Goal: Task Accomplishment & Management: Use online tool/utility

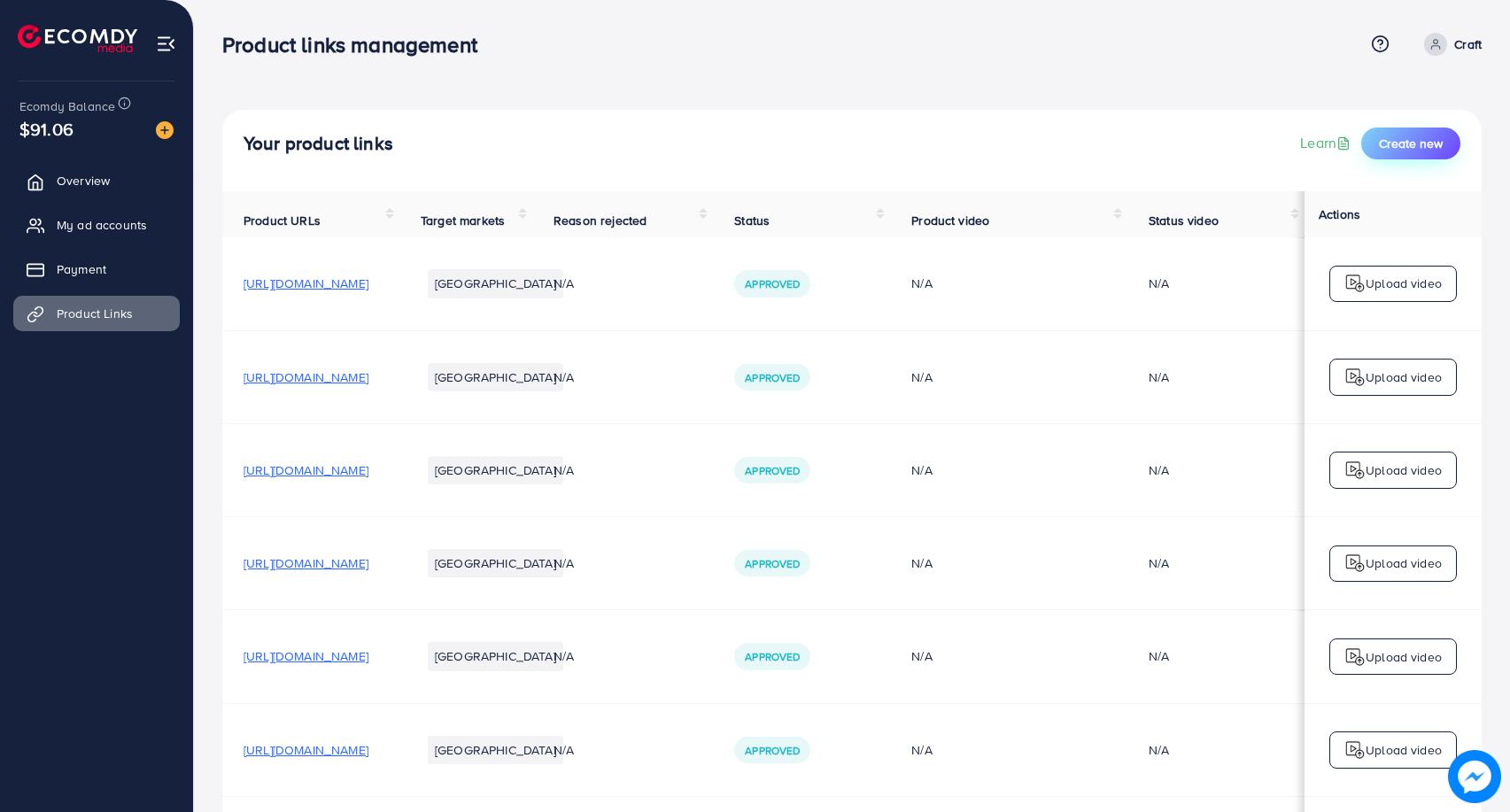
click at [1401, 144] on span "Create new" at bounding box center [1410, 144] width 64 height 18
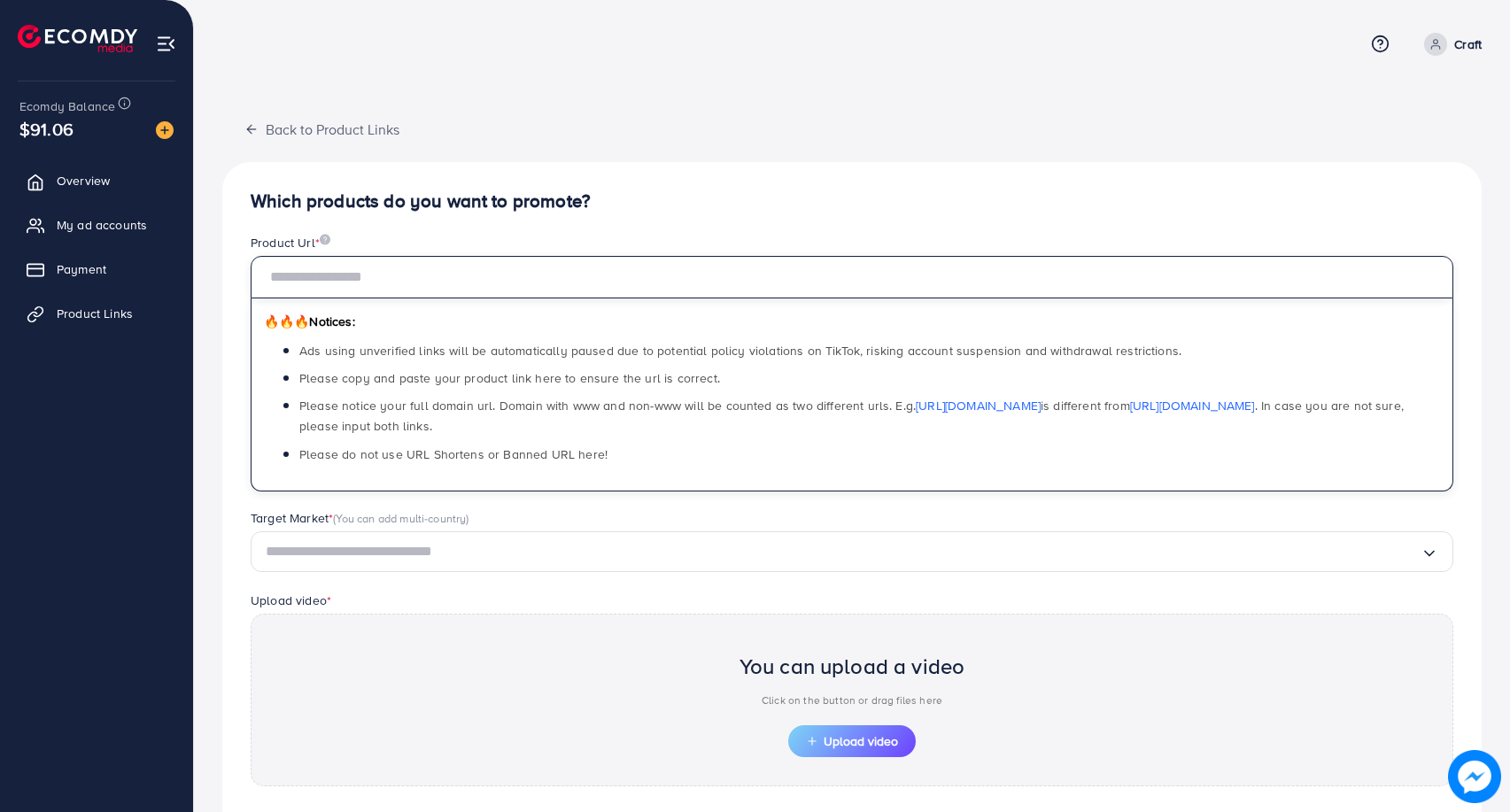
click at [351, 276] on input "text" at bounding box center [851, 276] width 1203 height 43
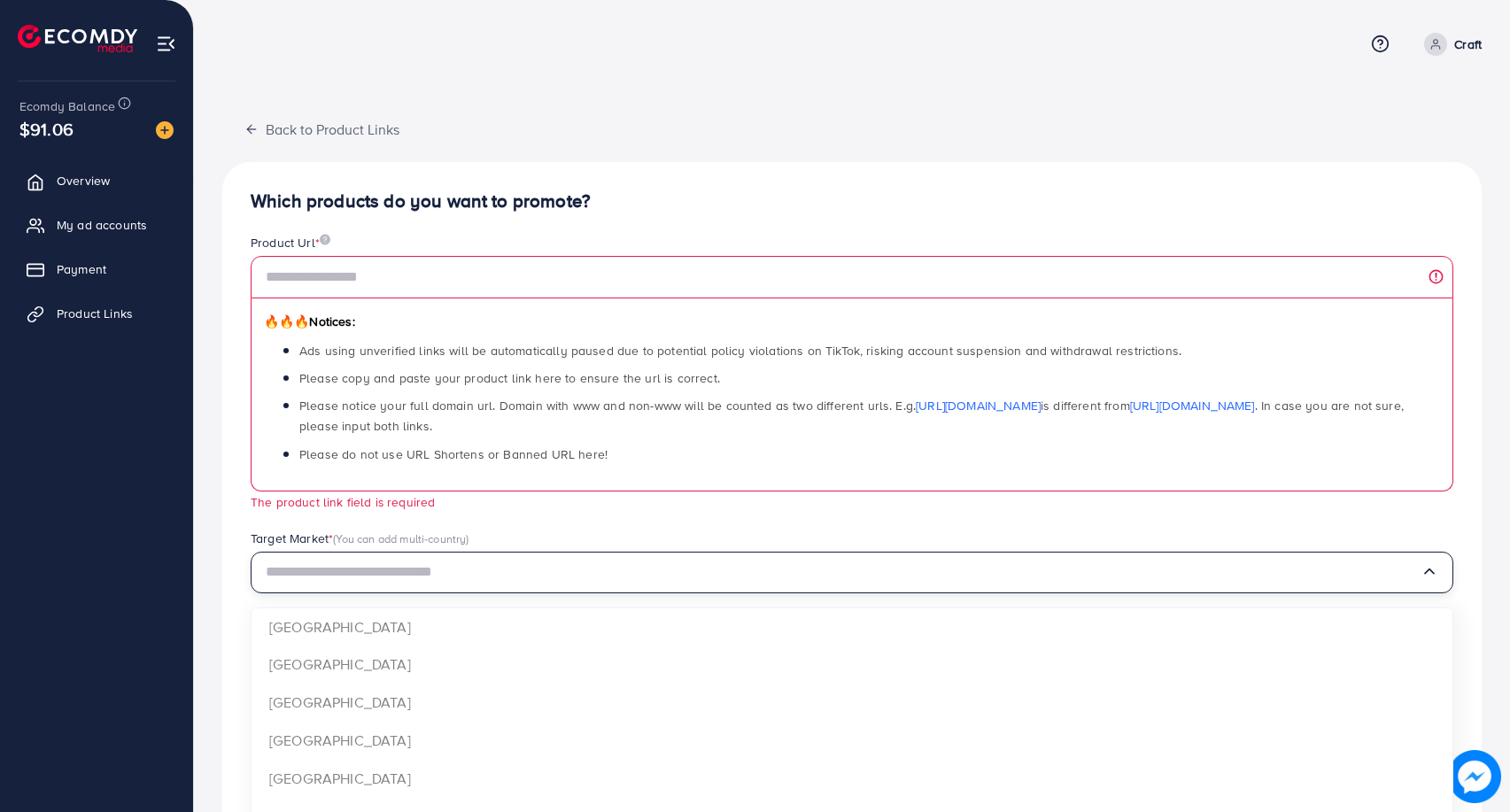
click at [672, 537] on div "Target Market * (You can add multi-country) Loading... [GEOGRAPHIC_DATA] [GEOGR…" at bounding box center [851, 562] width 1203 height 64
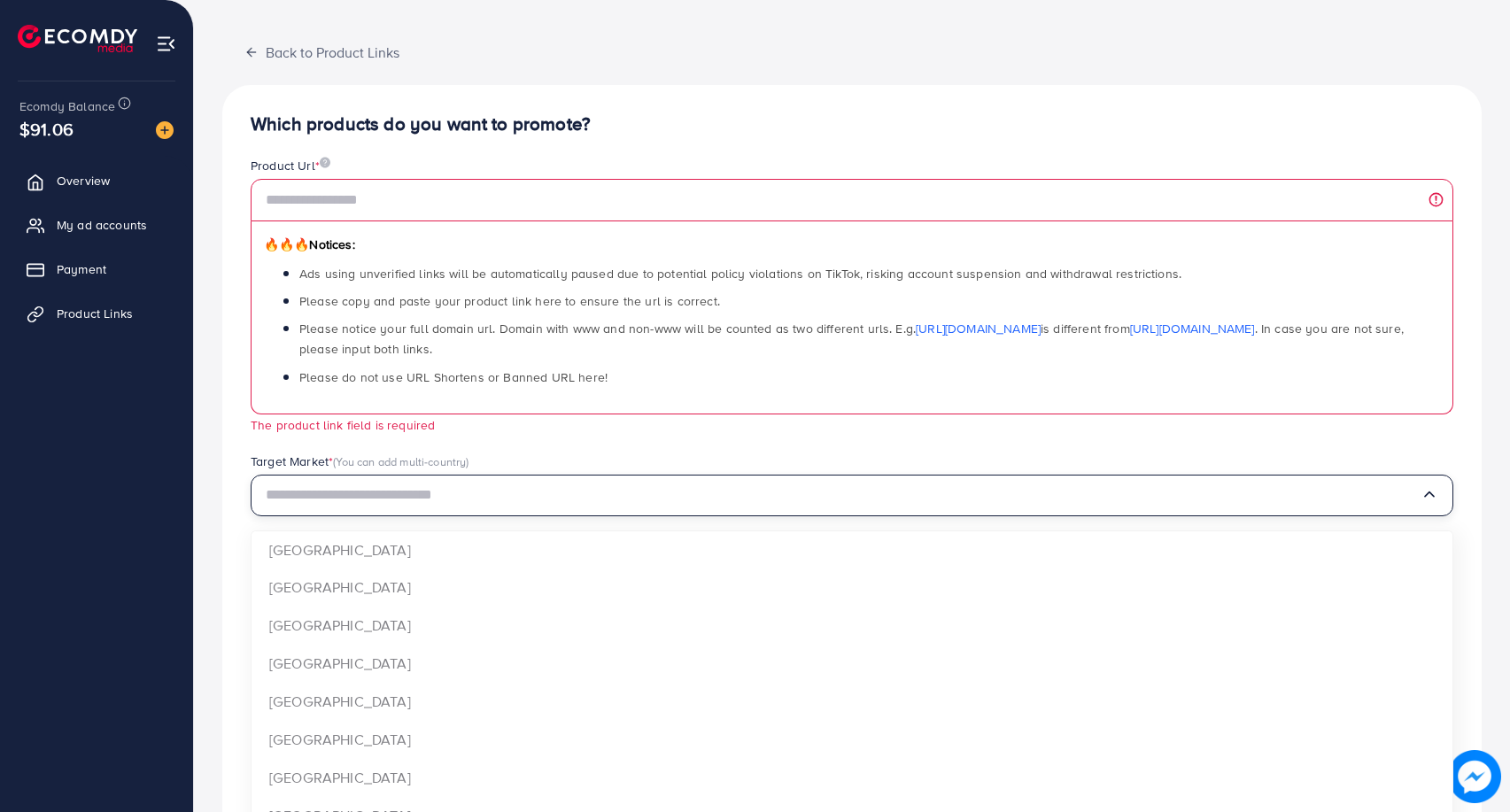
scroll to position [106, 0]
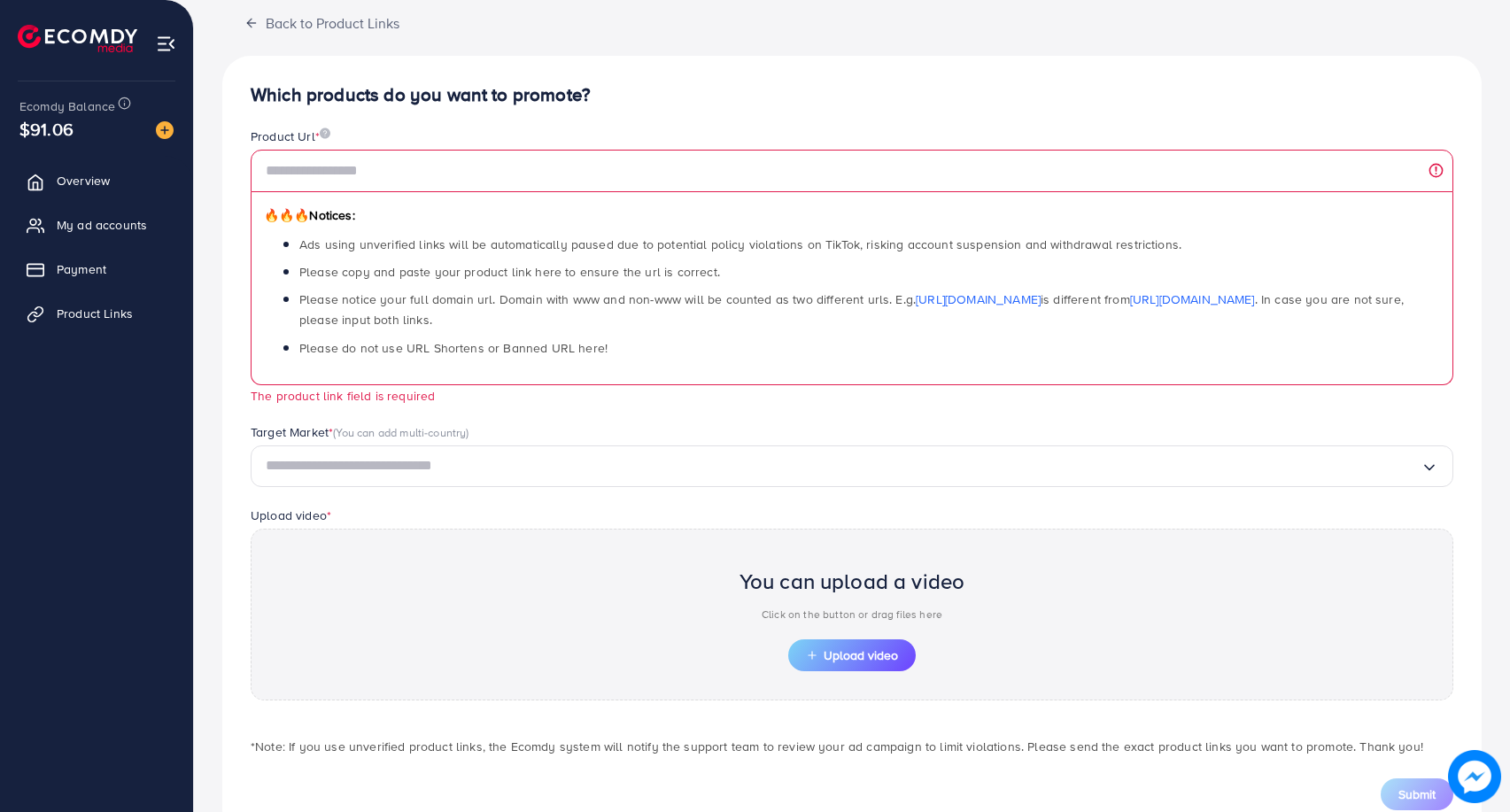
click at [706, 425] on div "Target Market * (You can add multi-country)" at bounding box center [851, 434] width 1203 height 22
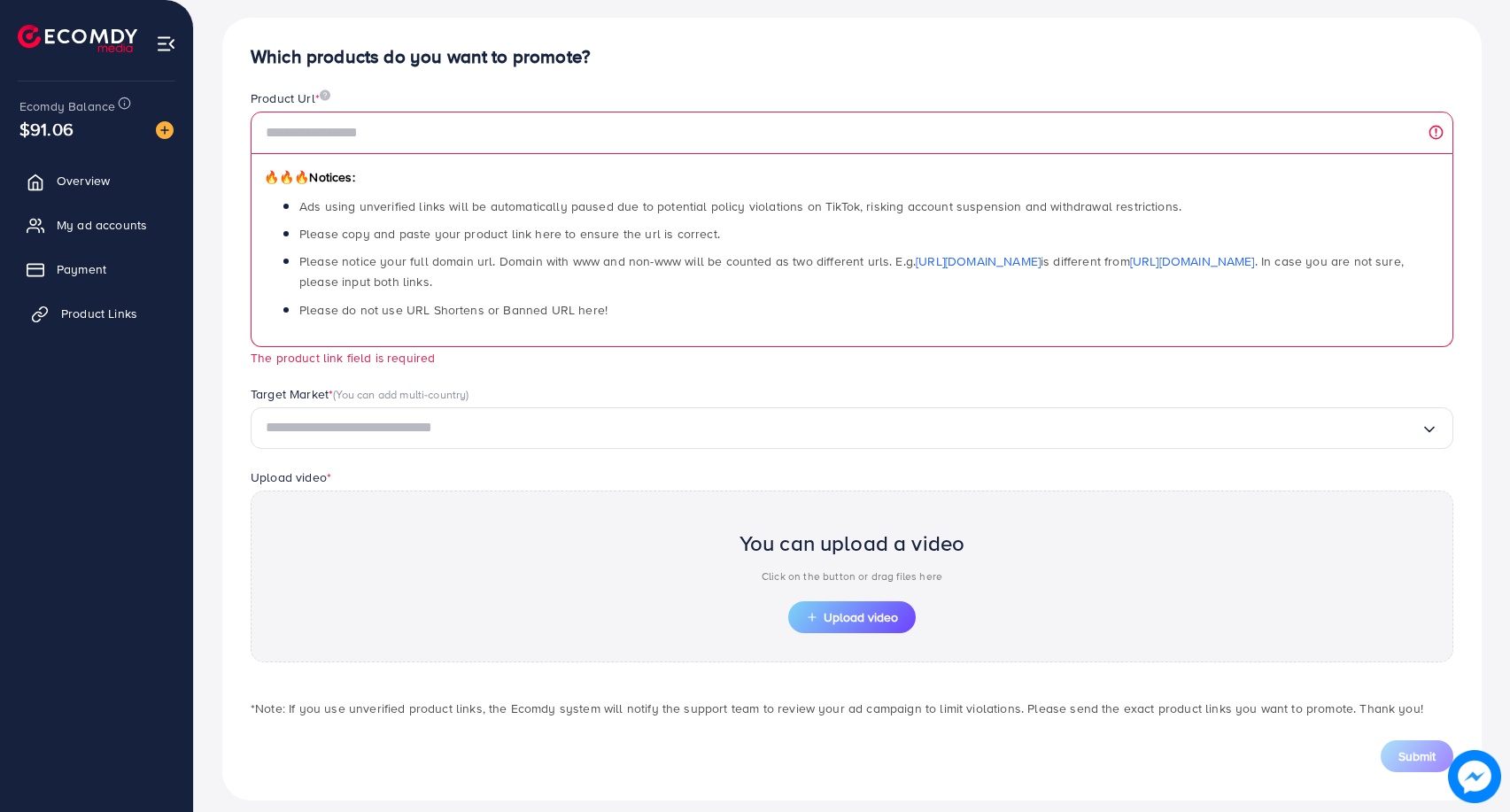
click at [118, 304] on span "Product Links" at bounding box center [99, 313] width 76 height 18
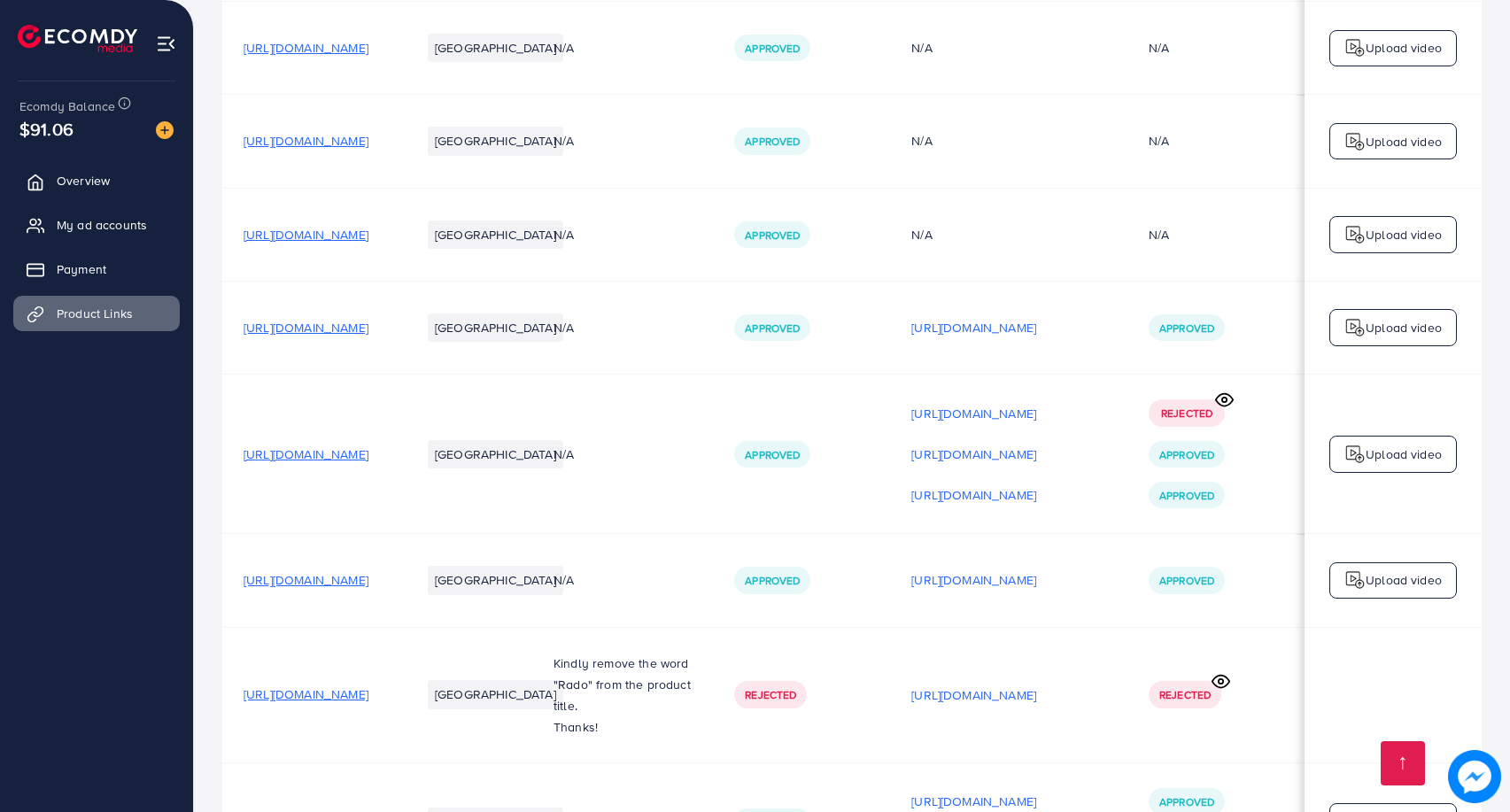
scroll to position [0, 148]
click at [1223, 405] on icon at bounding box center [1224, 399] width 19 height 19
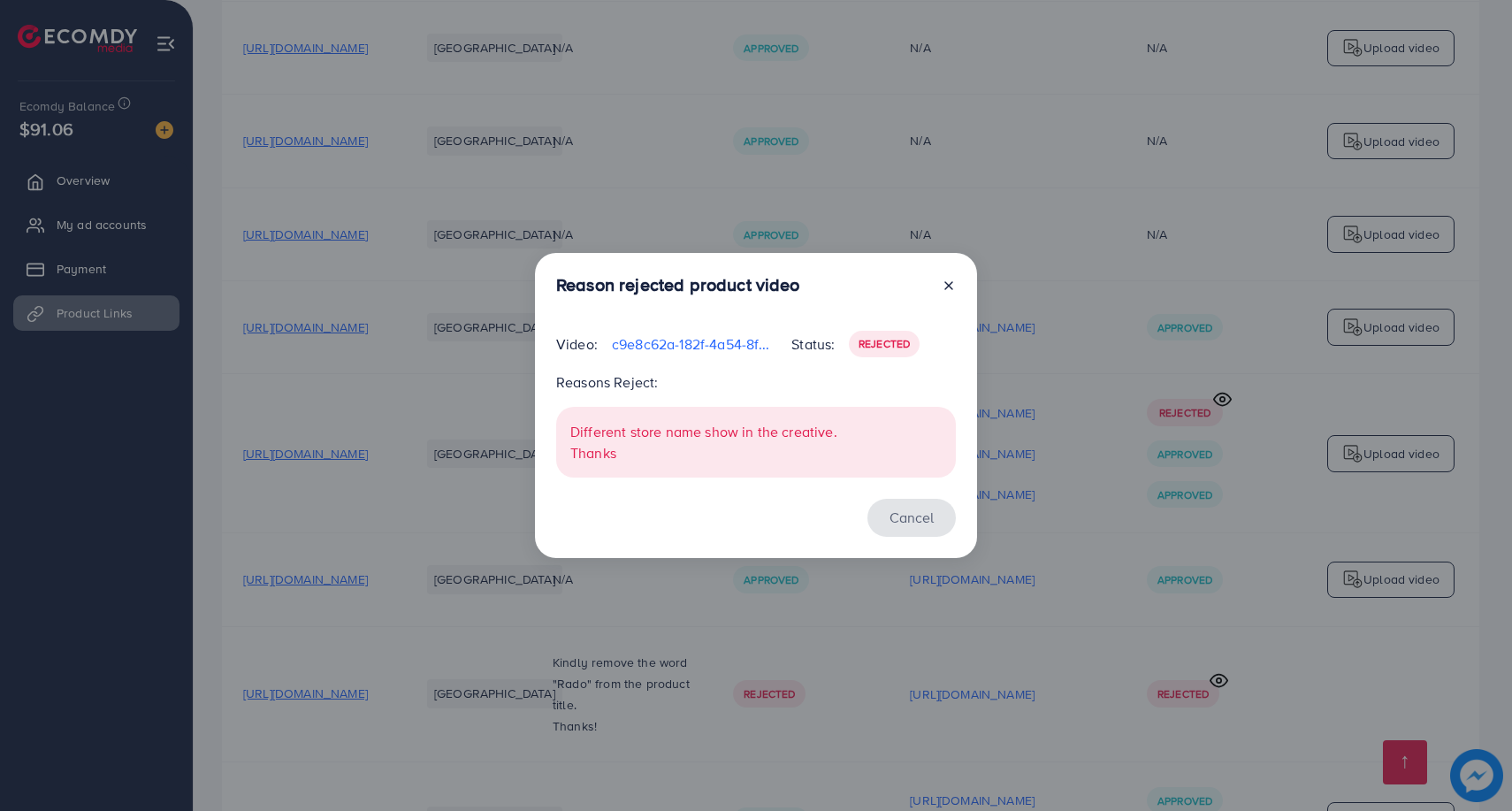
click at [922, 514] on button "Cancel" at bounding box center [911, 517] width 89 height 38
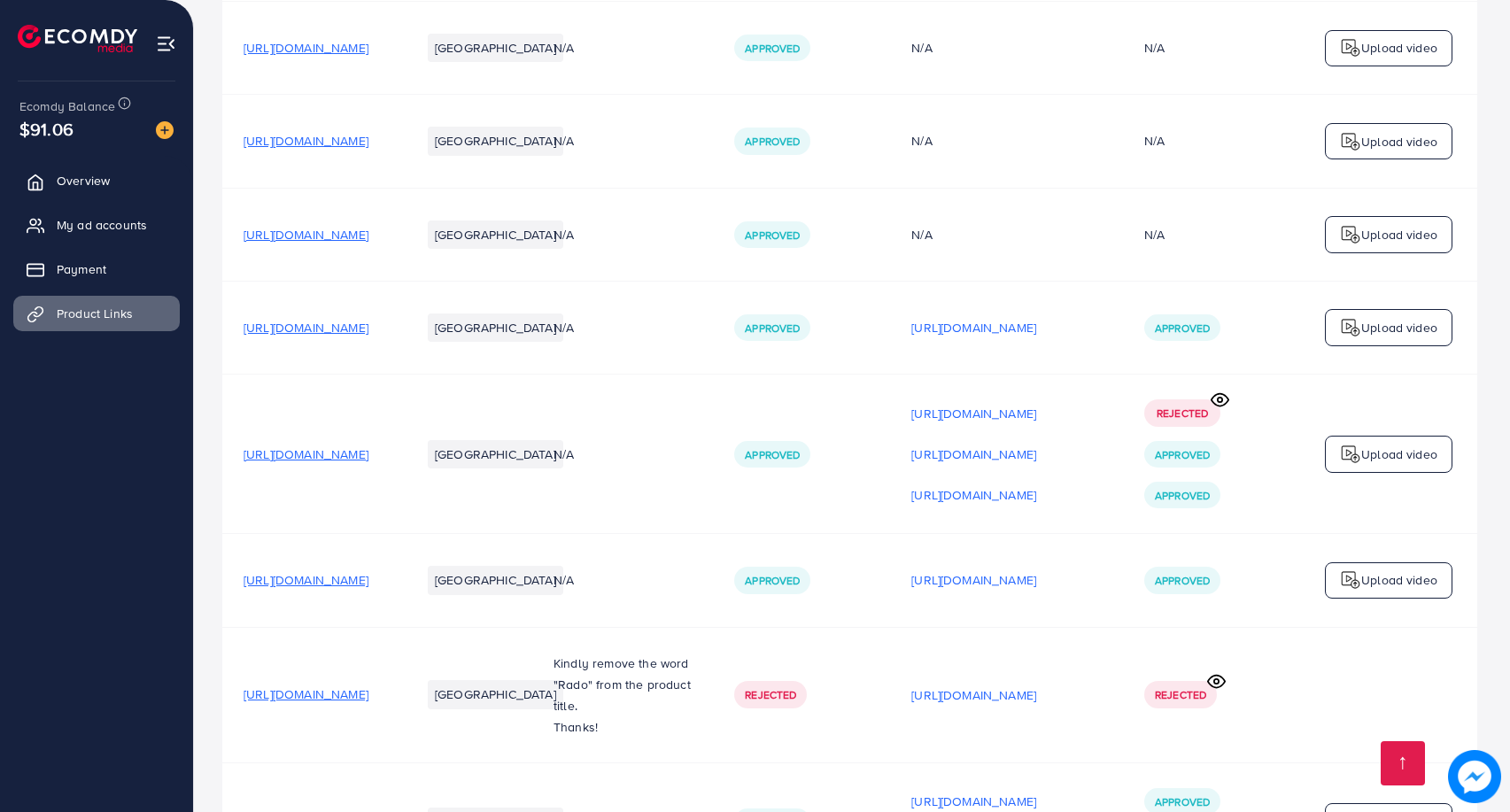
scroll to position [0, 144]
click at [987, 421] on p "[URL][DOMAIN_NAME]" at bounding box center [973, 413] width 125 height 21
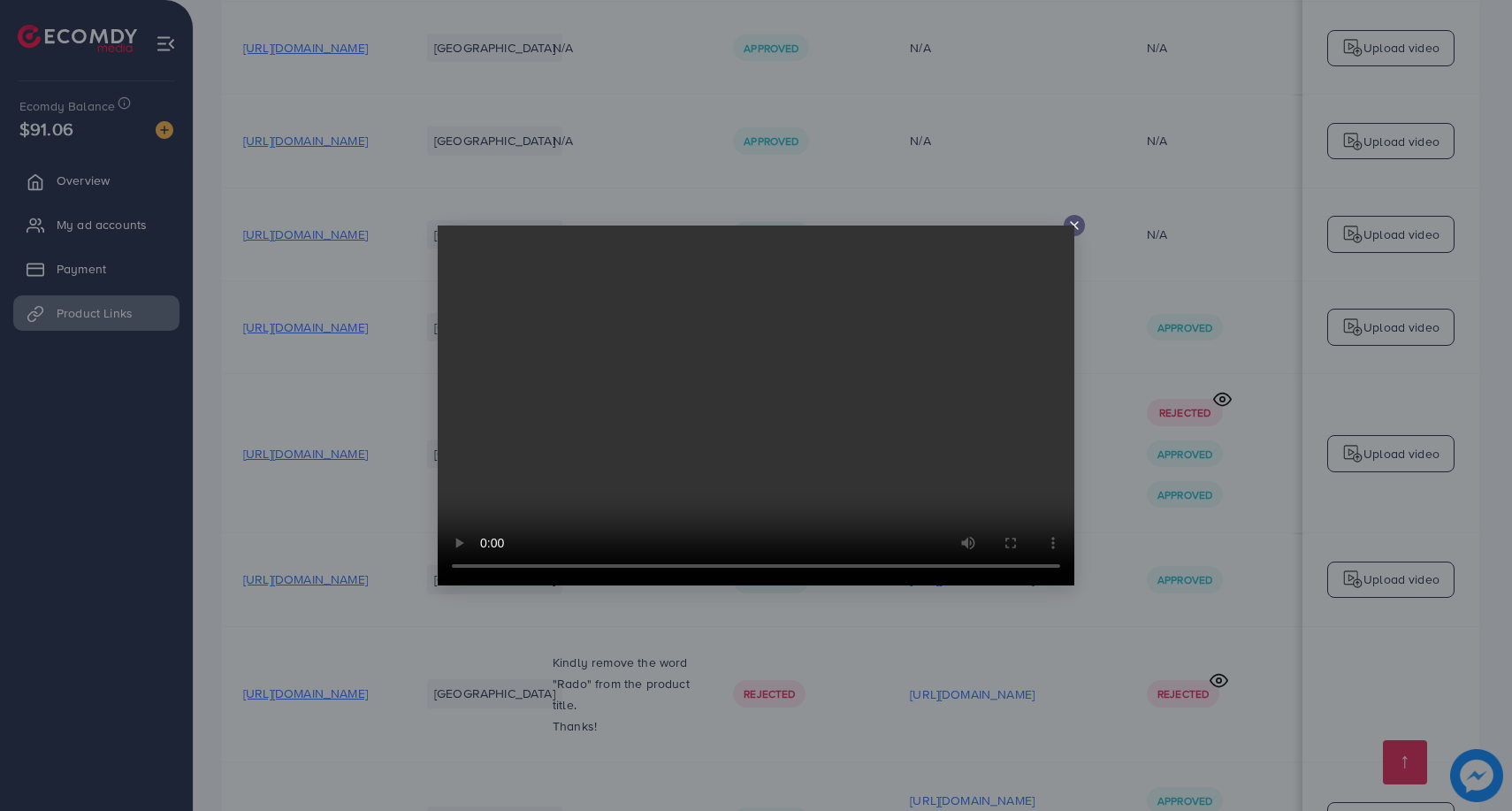
click at [1071, 225] on video at bounding box center [756, 405] width 637 height 360
click at [1075, 230] on icon at bounding box center [1074, 225] width 14 height 14
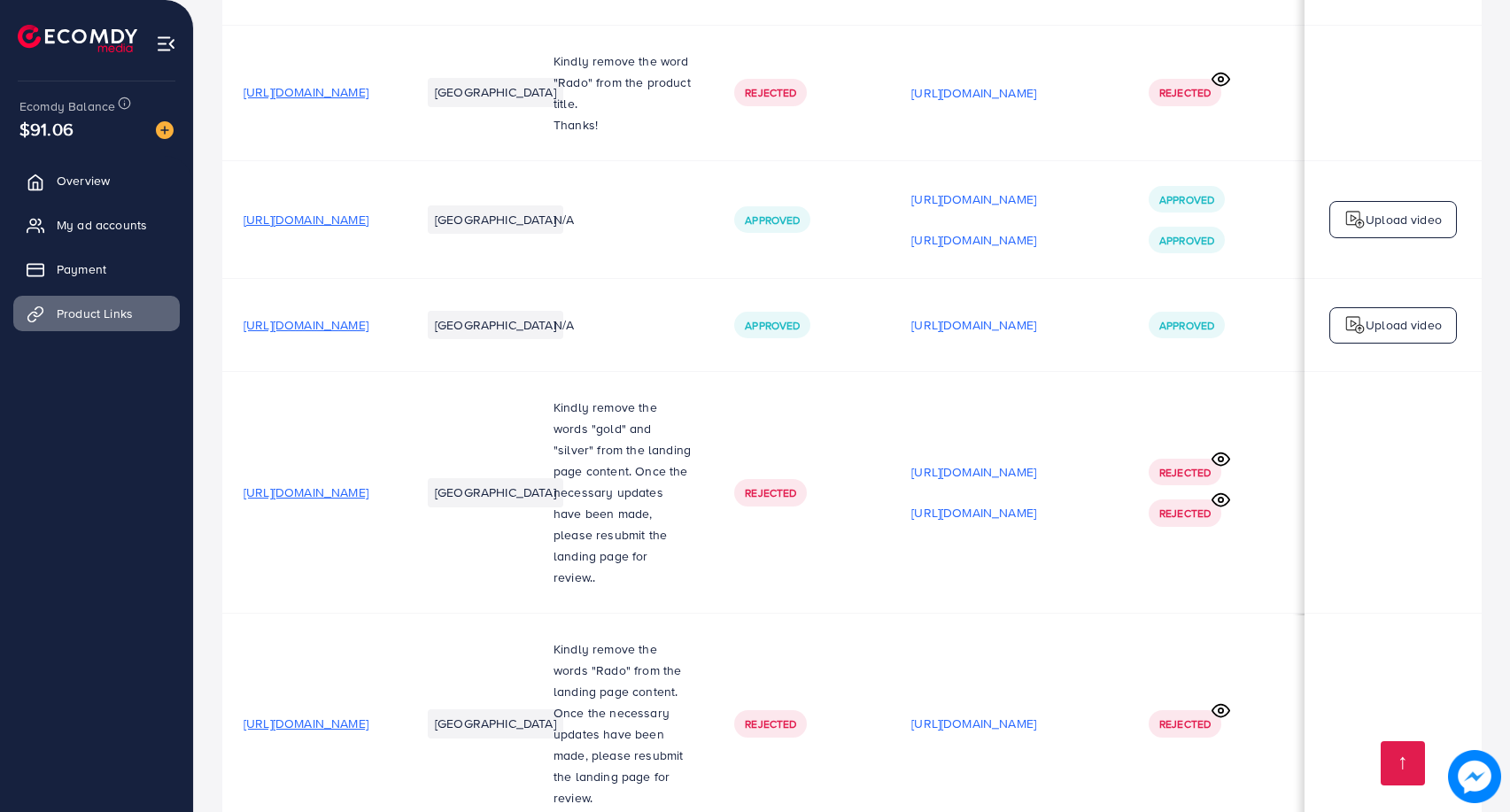
scroll to position [1126, 0]
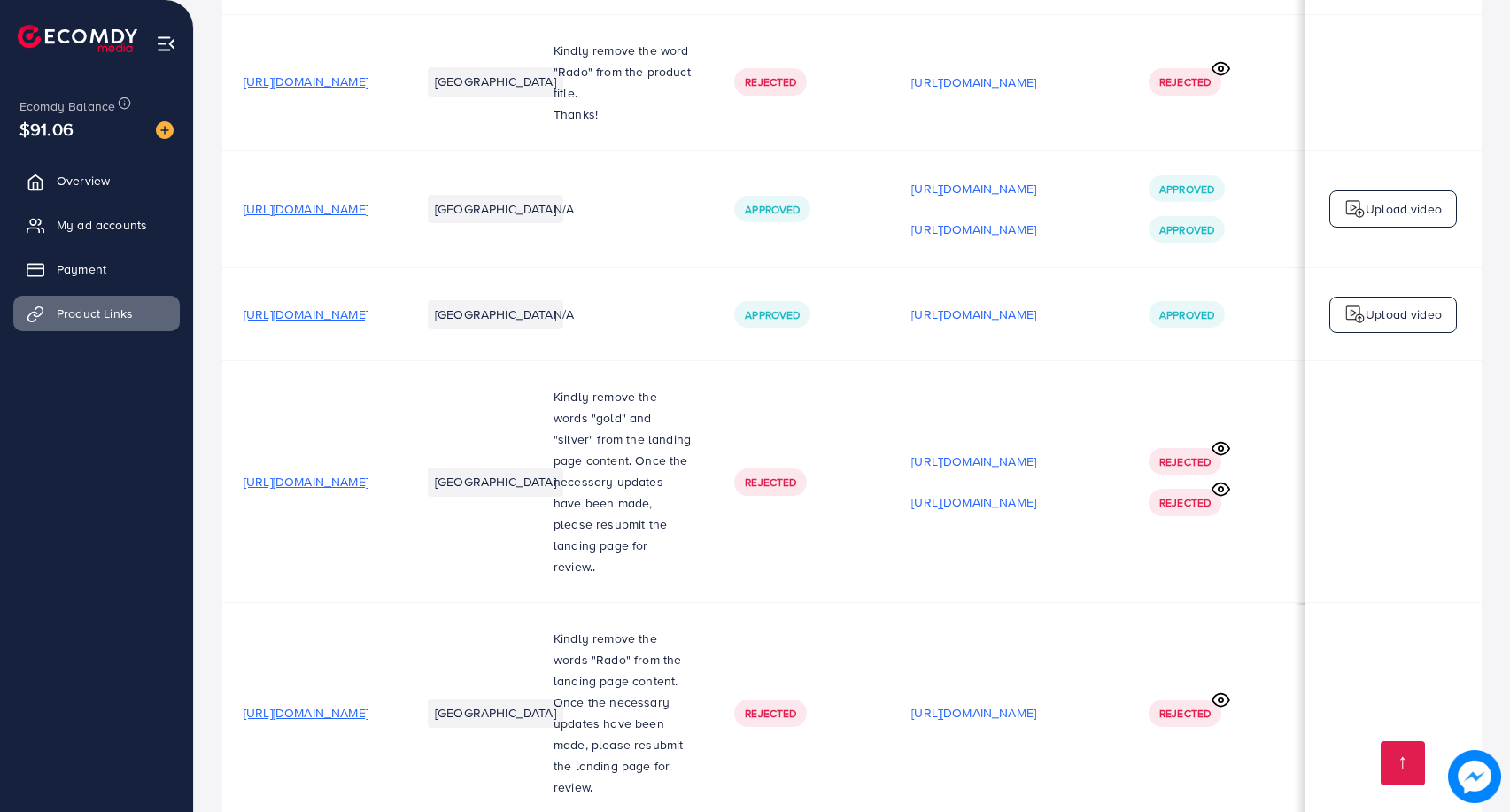
drag, startPoint x: 78, startPoint y: 143, endPoint x: 17, endPoint y: 138, distance: 61.2
click at [17, 138] on div "Ecomdy Balance $91.06" at bounding box center [96, 119] width 165 height 75
click at [121, 230] on span "My ad accounts" at bounding box center [106, 224] width 90 height 18
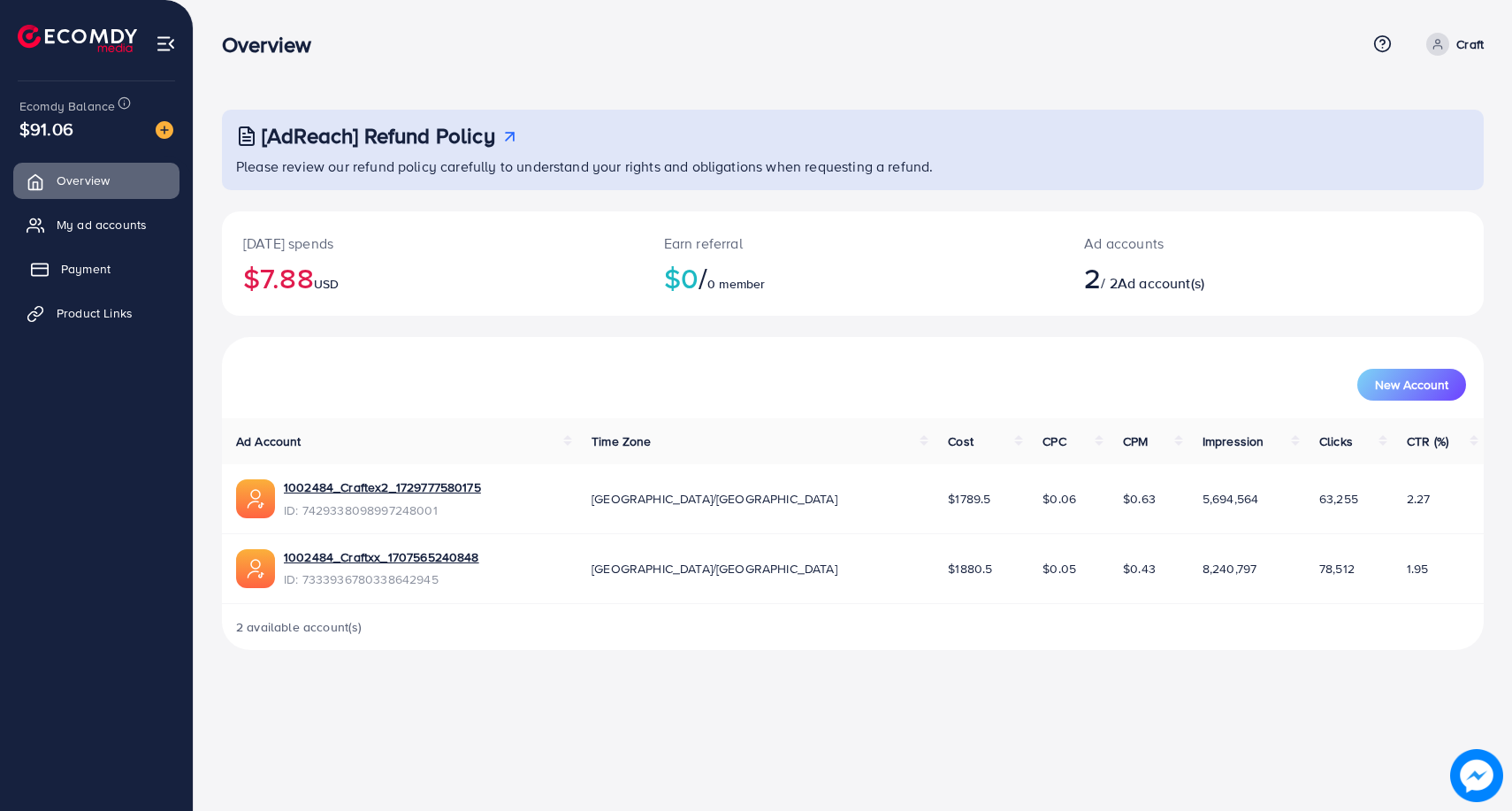
click at [130, 268] on link "Payment" at bounding box center [96, 268] width 166 height 35
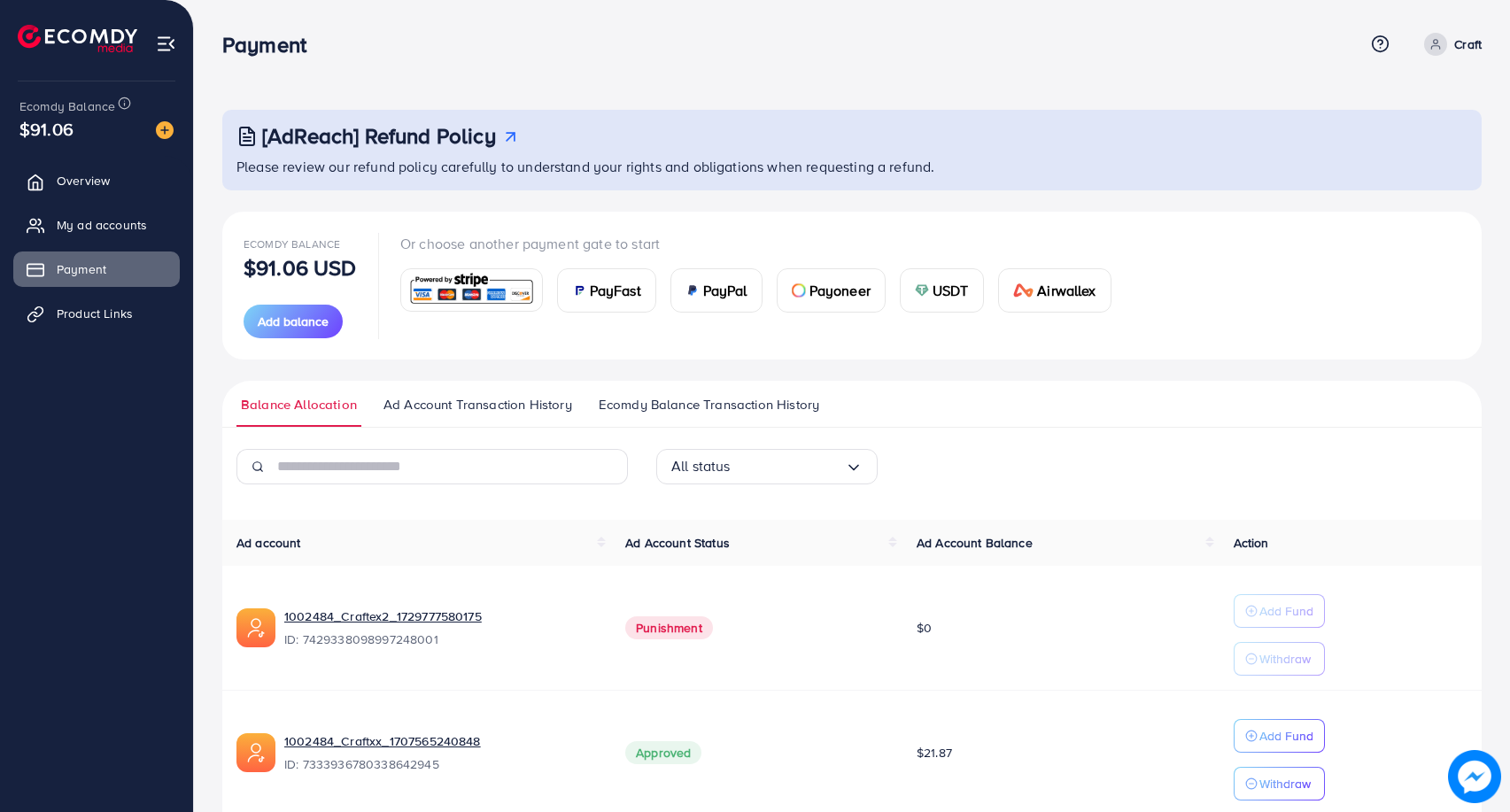
scroll to position [78, 0]
